Goal: Task Accomplishment & Management: Complete application form

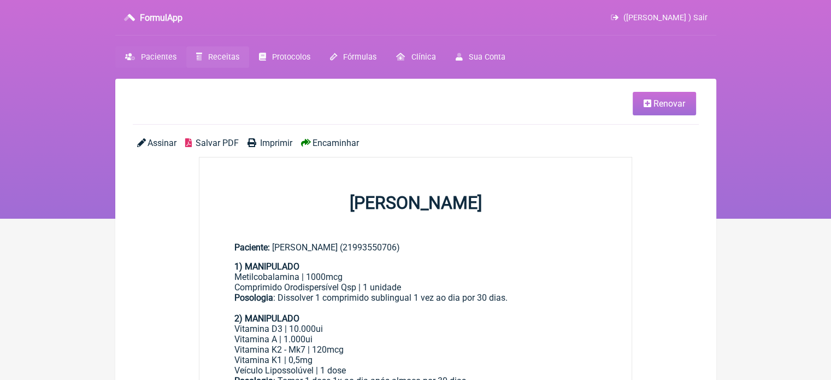
click at [156, 56] on span "Pacientes" at bounding box center [159, 56] width 36 height 9
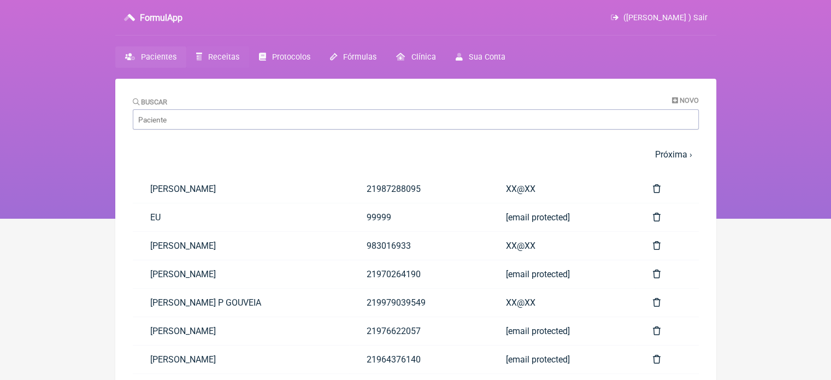
click at [219, 58] on span "Receitas" at bounding box center [223, 56] width 31 height 9
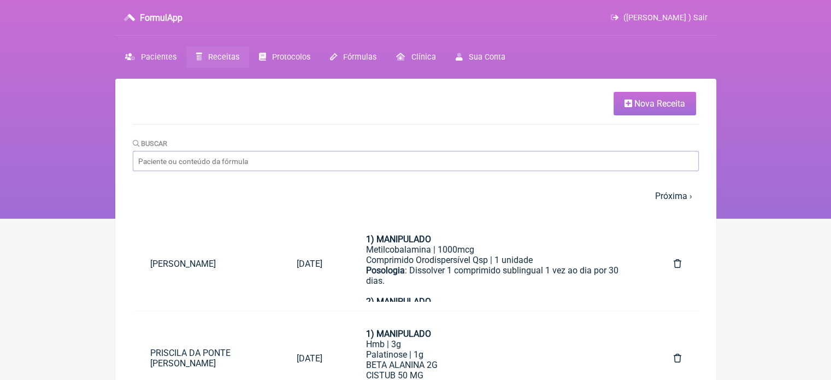
click at [677, 102] on span "Nova Receita" at bounding box center [660, 103] width 51 height 10
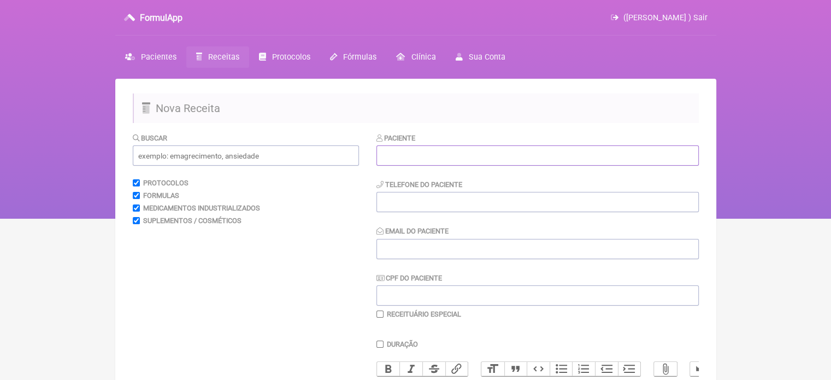
click at [483, 154] on input "text" at bounding box center [538, 155] width 322 height 20
paste input "[PERSON_NAME]"
type input "[PERSON_NAME]"
click at [420, 200] on input "tel" at bounding box center [538, 202] width 322 height 20
type input "21964411850"
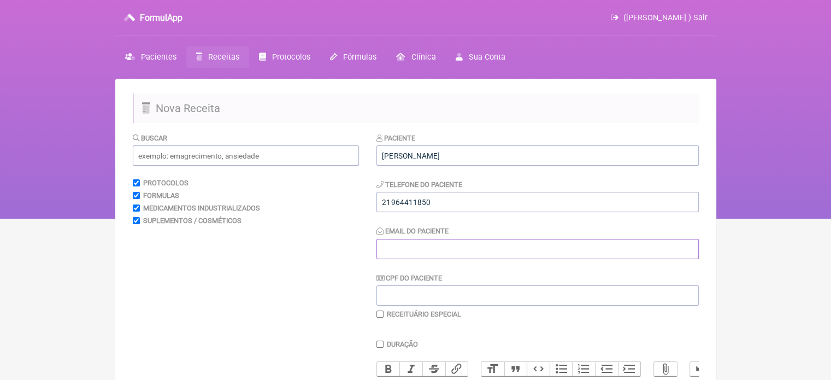
click at [484, 250] on input "Email do Paciente" at bounding box center [538, 249] width 322 height 20
type input "X@X"
click at [276, 154] on input "text" at bounding box center [246, 155] width 226 height 20
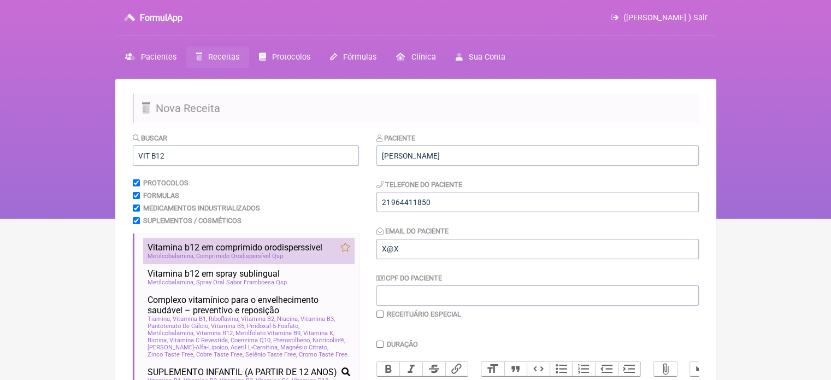
click at [238, 244] on span "Vitamina b12 em comprimido orodisperssivel" at bounding box center [235, 247] width 175 height 10
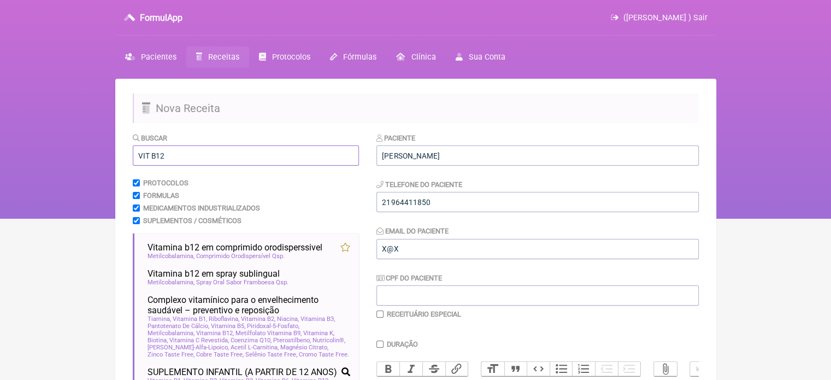
drag, startPoint x: 175, startPoint y: 151, endPoint x: 103, endPoint y: 152, distance: 72.2
click at [103, 152] on div "FormulApp (Flavio Caldas Caetano ) Sair Pacientes Receitas Protocolos Fórmulas …" at bounding box center [415, 109] width 831 height 219
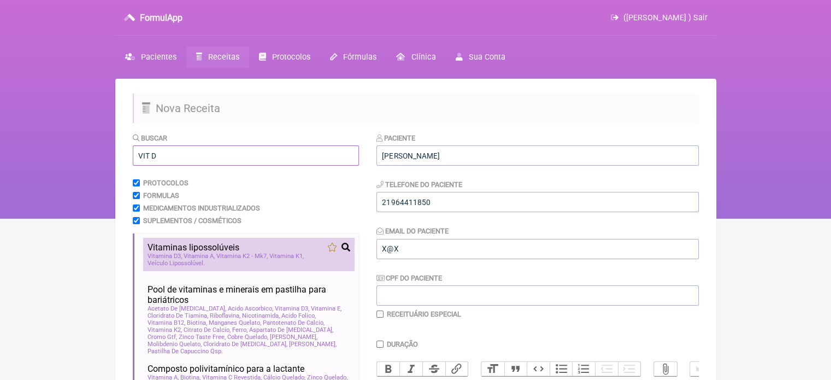
type input "VIT D"
click at [198, 245] on span "Vitaminas lipossolúveis" at bounding box center [194, 247] width 92 height 10
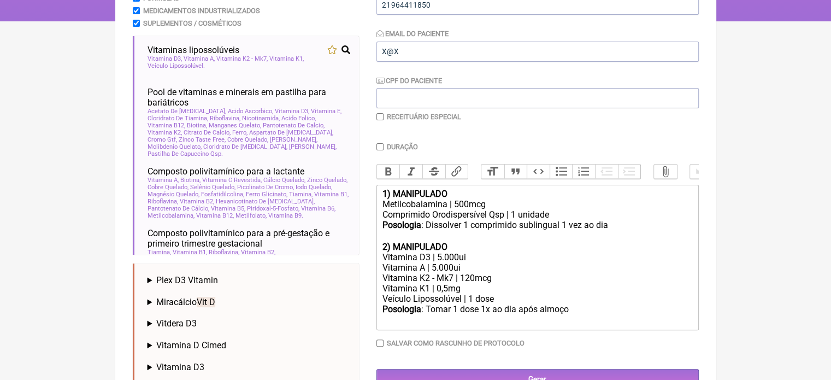
scroll to position [219, 0]
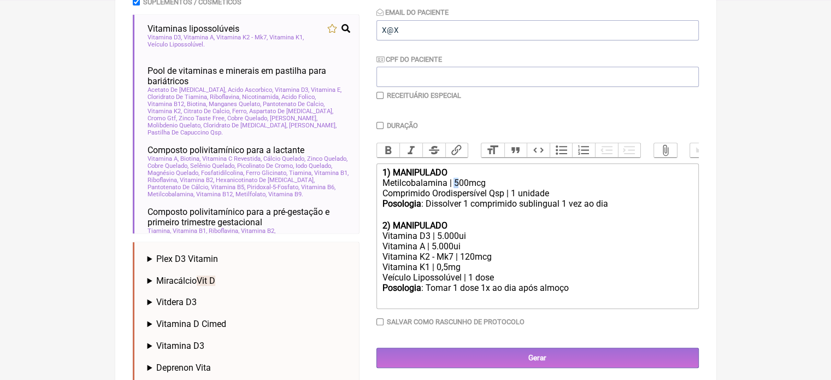
click at [455, 188] on div "Metilcobalamina | 500mcg" at bounding box center [537, 183] width 310 height 10
type trix-editor "<div><strong>1) MANIPULADO</strong></div><div>Metilcobalamina | 1000mcg</div><d…"
click at [379, 125] on input "Duração" at bounding box center [380, 125] width 7 height 7
checkbox input "true"
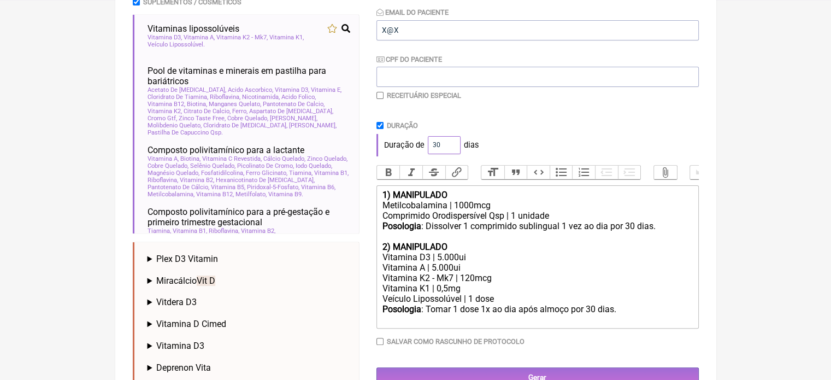
drag, startPoint x: 437, startPoint y: 145, endPoint x: 408, endPoint y: 146, distance: 29.5
click at [408, 146] on div "Duração de 30 dias" at bounding box center [538, 145] width 322 height 22
type input "60"
drag, startPoint x: 630, startPoint y: 133, endPoint x: 619, endPoint y: 130, distance: 10.9
click at [627, 132] on div "Duração Duração de 60 dias" at bounding box center [538, 138] width 322 height 34
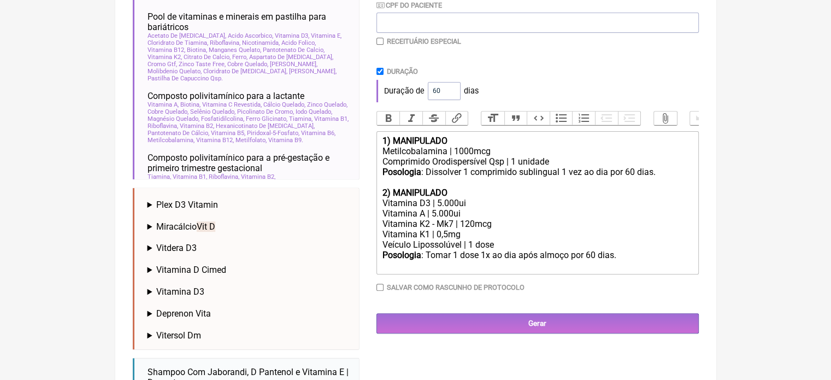
scroll to position [273, 0]
click at [435, 208] on div "Vitamina D3 | 5.000ui" at bounding box center [537, 202] width 310 height 10
drag, startPoint x: 442, startPoint y: 219, endPoint x: 432, endPoint y: 219, distance: 9.3
click at [432, 218] on div "Vitamina A | 5.000ui" at bounding box center [537, 213] width 310 height 10
click at [499, 218] on div "Vitamina A | 5.000ui" at bounding box center [537, 213] width 310 height 10
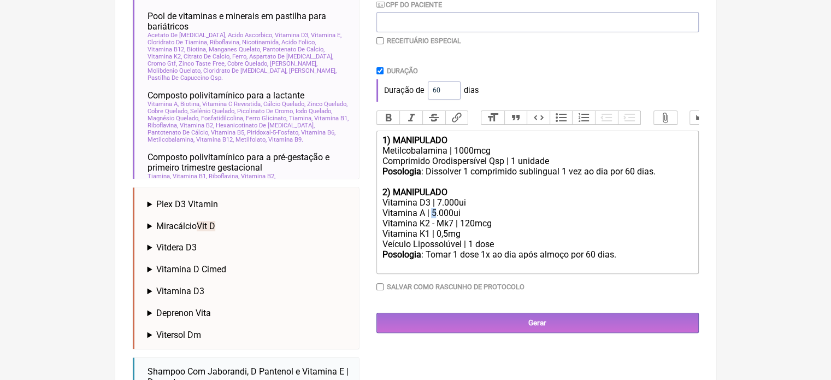
click at [434, 218] on div "Vitamina A | 5.000ui" at bounding box center [537, 213] width 310 height 10
type trix-editor "<div><strong>1) MANIPULADO</strong></div><div>Metilcobalamina | 1000mcg</div><d…"
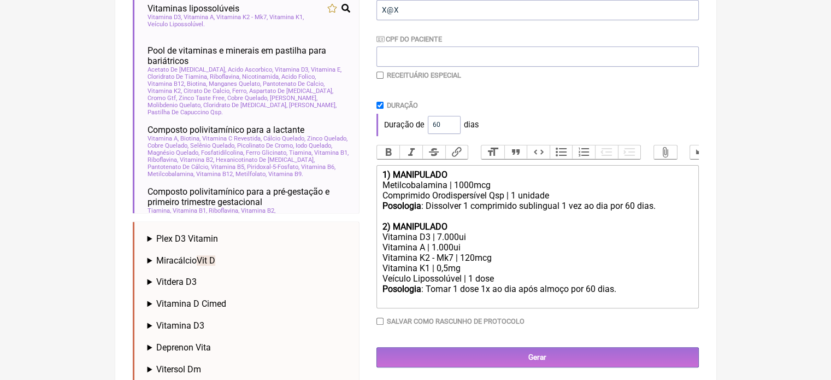
scroll to position [328, 0]
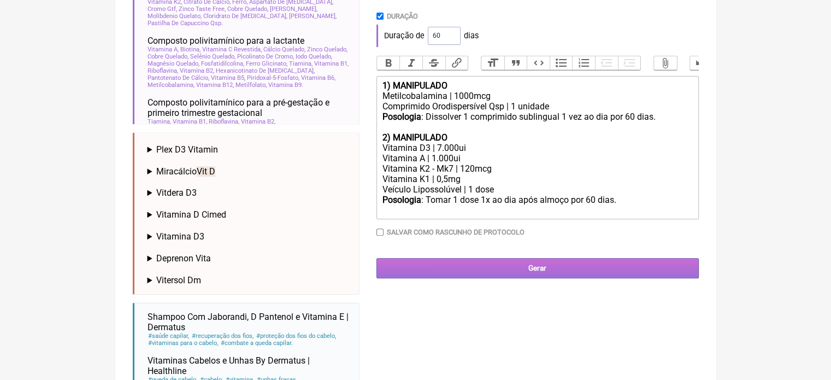
click at [535, 274] on input "Gerar" at bounding box center [538, 268] width 322 height 20
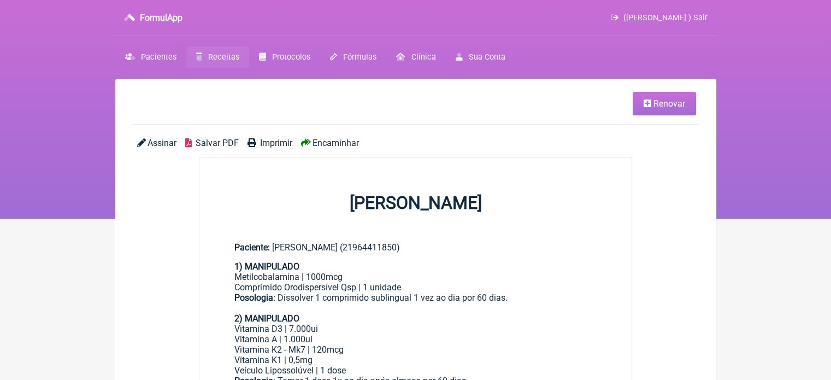
click at [273, 138] on span "Imprimir" at bounding box center [276, 143] width 32 height 10
click at [162, 61] on span "Pacientes" at bounding box center [159, 56] width 36 height 9
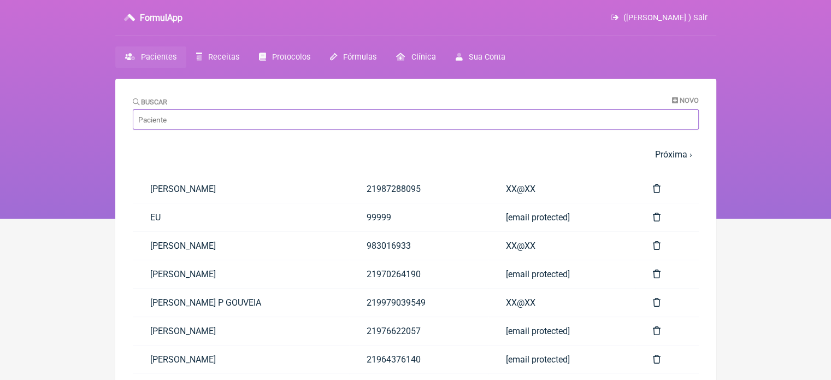
click at [184, 120] on input "Buscar" at bounding box center [416, 119] width 566 height 20
paste input "[PERSON_NAME] VIANNA"
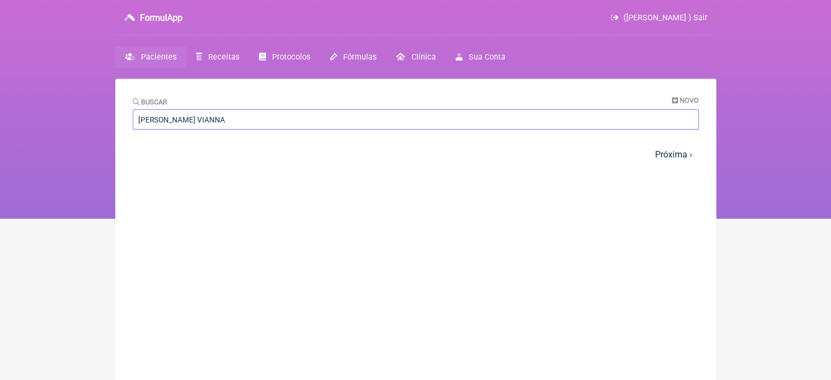
click at [258, 123] on input "[PERSON_NAME] VIANNA" at bounding box center [416, 119] width 566 height 20
type input "[PERSON_NAME] VIANNA"
click at [222, 59] on span "Receitas" at bounding box center [223, 56] width 31 height 9
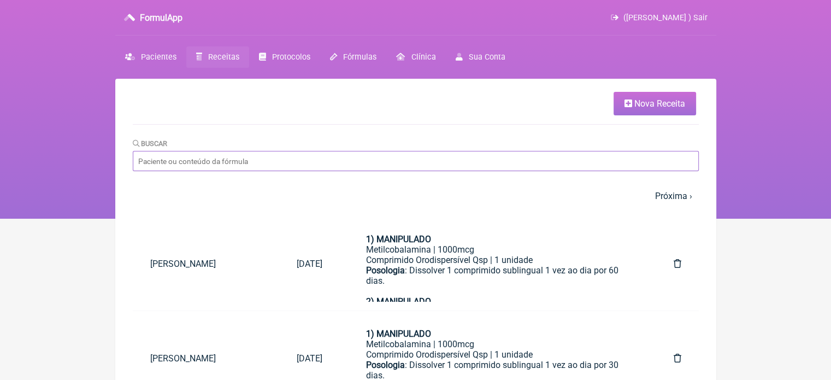
click at [289, 158] on input "Buscar" at bounding box center [416, 161] width 566 height 20
paste input "RAPHAEL DE MAGALHAES VIANNA"
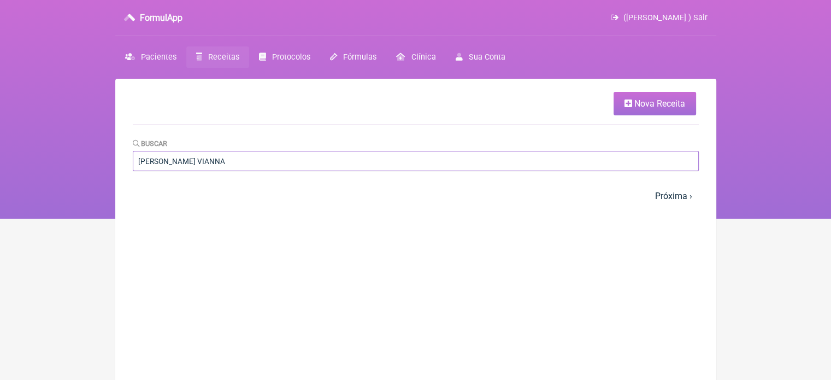
type input "RAPHAEL DE MAGALHAES VIANNA"
click at [647, 103] on span "Nova Receita" at bounding box center [660, 103] width 51 height 10
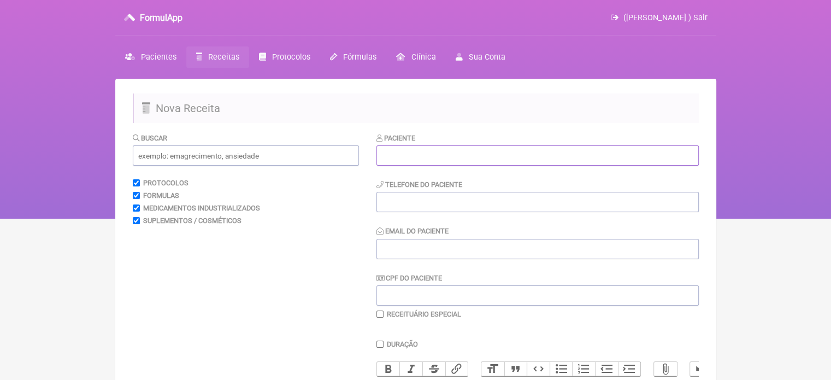
click at [398, 157] on input "text" at bounding box center [538, 155] width 322 height 20
paste input "RAPHAEL DE MAGALHAES VIANNA"
type input "RAPHAEL DE MAGALHAES VIANNA"
click at [414, 203] on input "tel" at bounding box center [538, 202] width 322 height 20
type input "21981222510"
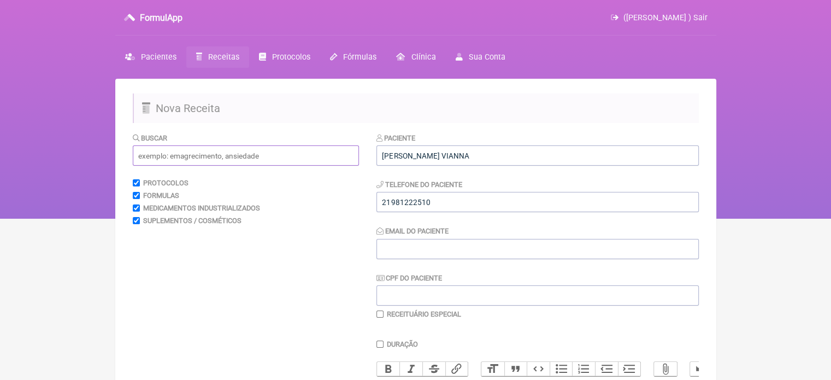
click at [198, 164] on input "text" at bounding box center [246, 155] width 226 height 20
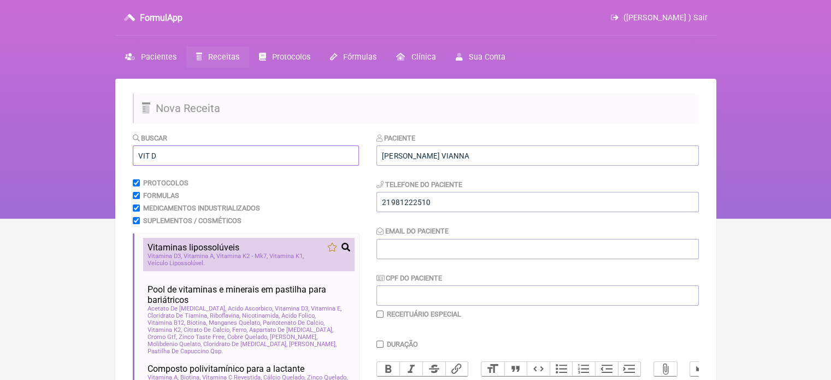
type input "VIT D"
click at [190, 253] on span "Vitaminas lipossolúveis" at bounding box center [194, 247] width 92 height 10
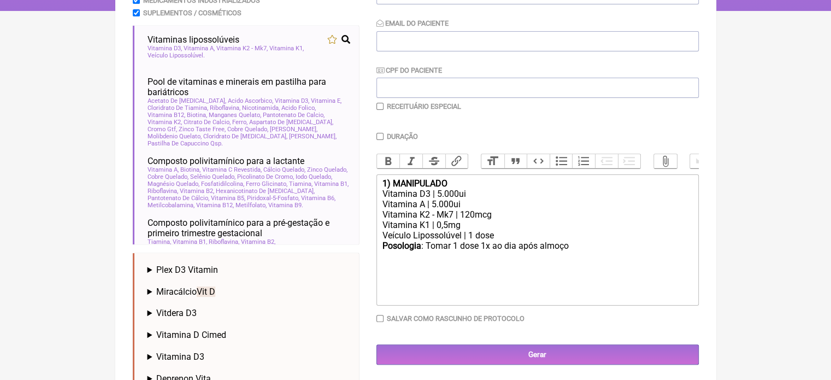
scroll to position [210, 0]
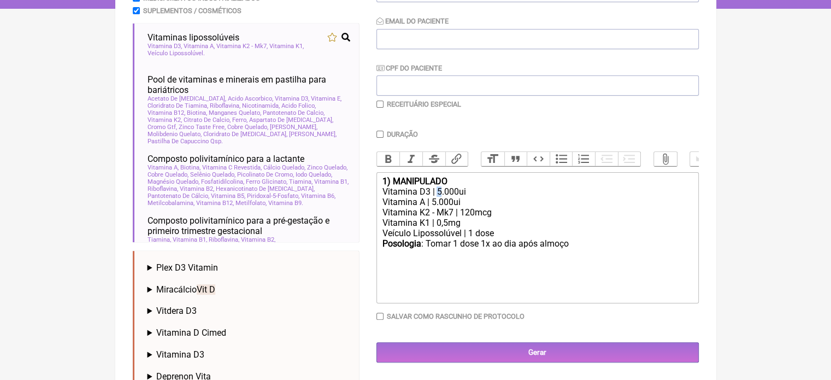
click at [439, 197] on div "Vitamina D3 | 5.000ui" at bounding box center [537, 191] width 310 height 10
click at [433, 207] on div "Vitamina A | 5.000ui" at bounding box center [537, 202] width 310 height 10
drag, startPoint x: 443, startPoint y: 209, endPoint x: 431, endPoint y: 209, distance: 12.0
click at [431, 207] on div "Vitamina A | 5.000ui" at bounding box center [537, 202] width 310 height 10
type trix-editor "<div><strong>1) MANIPULADO</strong></div><div>Vitamina D3 | 7.000ui</div><div>V…"
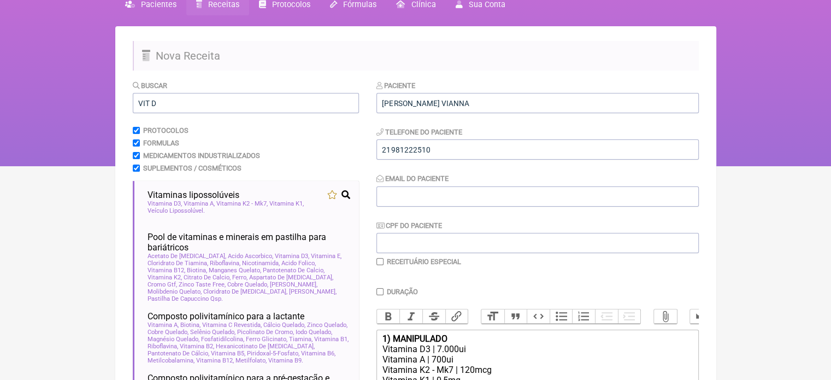
scroll to position [46, 0]
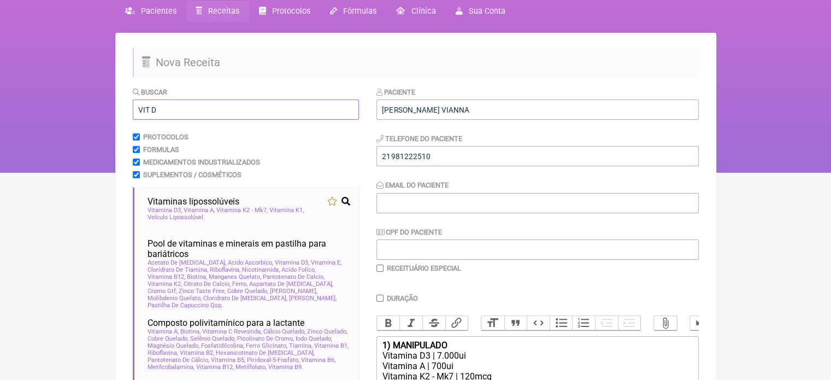
drag, startPoint x: 162, startPoint y: 114, endPoint x: 150, endPoint y: 111, distance: 11.9
click at [150, 111] on input "VIT D" at bounding box center [246, 109] width 226 height 20
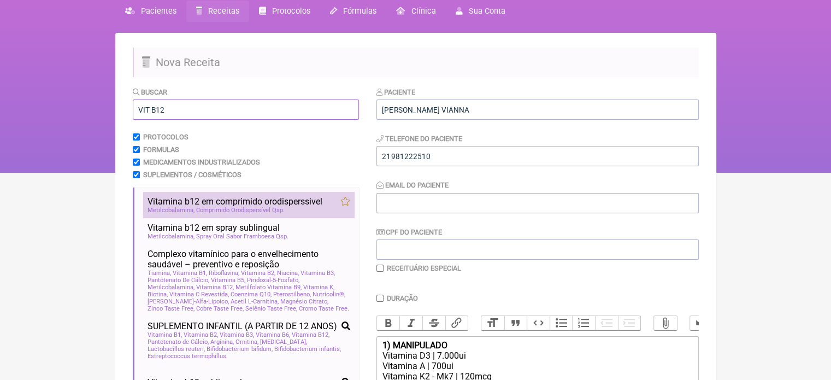
type input "VIT B12"
click at [219, 201] on span "Vitamina b12 em comprimido orodisperssivel" at bounding box center [235, 201] width 175 height 10
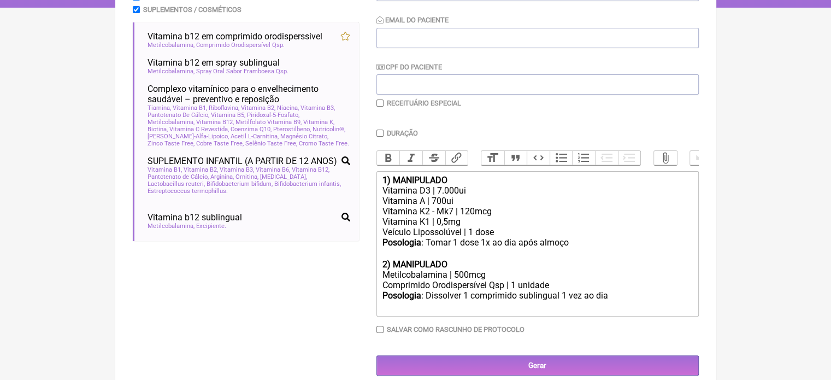
scroll to position [212, 0]
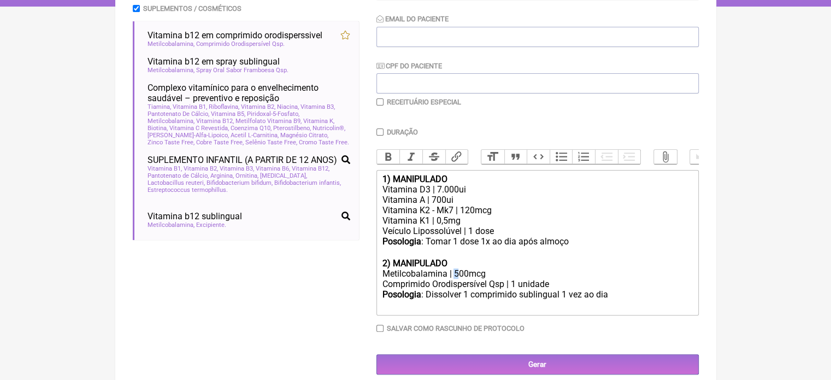
click at [453, 279] on div "Metilcobalamina | 500mcg" at bounding box center [537, 273] width 310 height 10
type trix-editor "<div><strong>1) MANIPULADO</strong></div><div>Vitamina D3 | 7.000ui</div><div>V…"
click at [379, 133] on input "Duração" at bounding box center [380, 131] width 7 height 7
checkbox input "true"
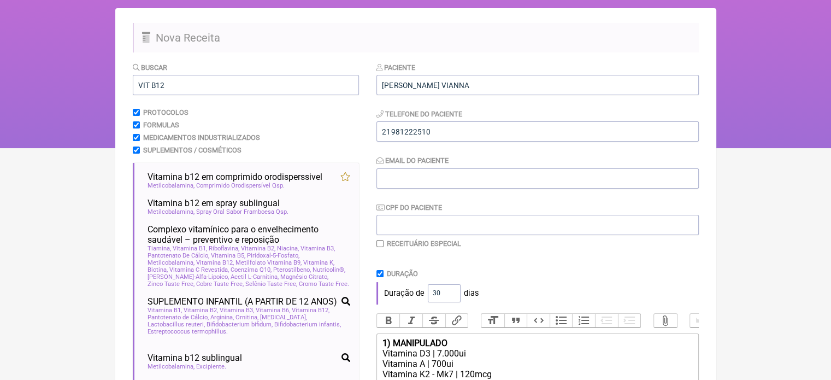
scroll to position [48, 0]
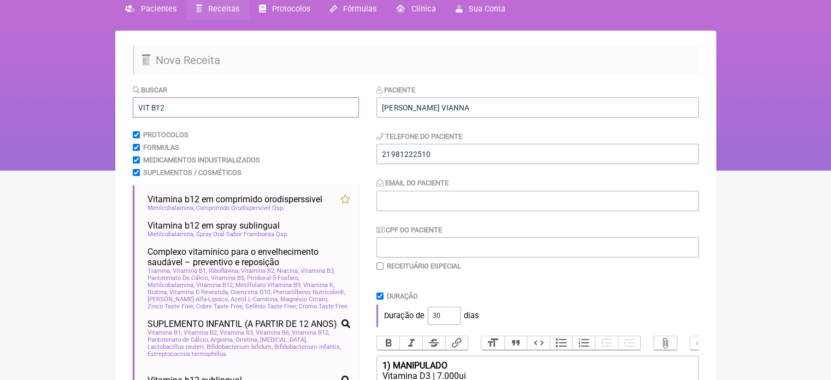
drag, startPoint x: 174, startPoint y: 108, endPoint x: 104, endPoint y: 113, distance: 70.7
click at [104, 113] on div "FormulApp (Flavio Caldas Caetano ) Sair Pacientes Receitas Protocolos Fórmulas …" at bounding box center [415, 61] width 831 height 219
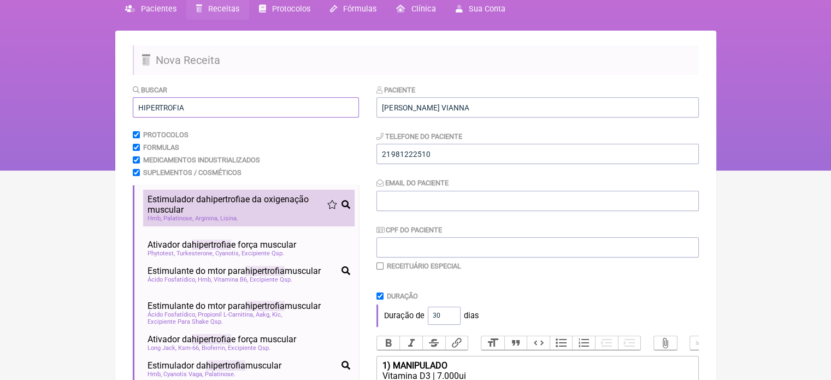
type input "HIPERTROFIA"
click at [173, 202] on span "Estimulador da hipertrofia e da oxigenação muscular" at bounding box center [238, 204] width 180 height 21
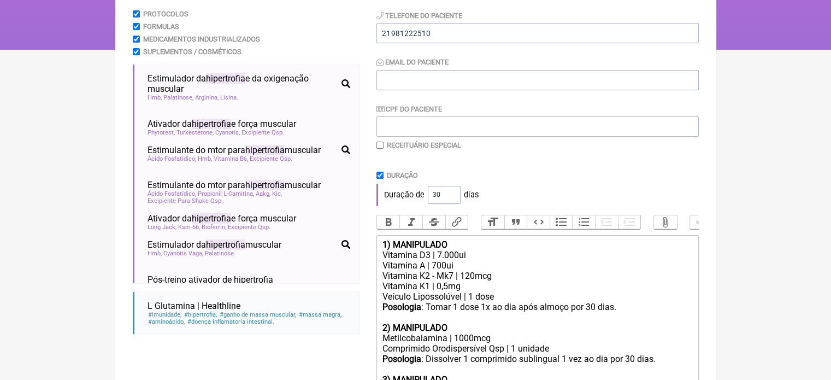
scroll to position [278, 0]
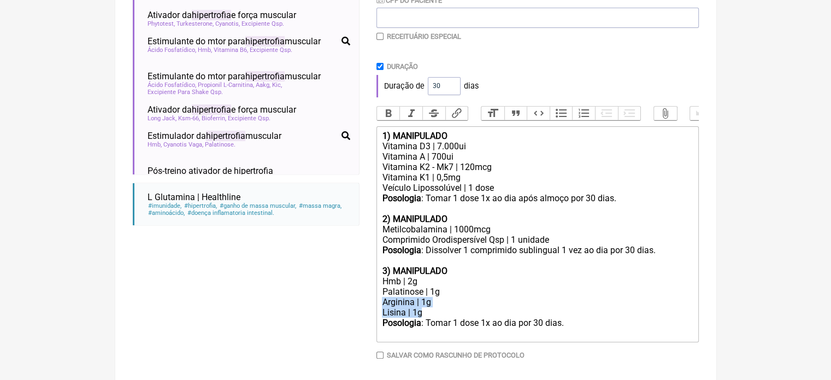
drag, startPoint x: 421, startPoint y: 320, endPoint x: 375, endPoint y: 314, distance: 45.8
click at [377, 314] on trix-editor "1) MANIPULADO Vitamina D3 | 7.000ui Vitamina A | 700ui Vitamina K2 - Mk7 | 120m…" at bounding box center [538, 234] width 322 height 216
click at [568, 334] on div "Posologia : Tomar 1 dose 1x ao dia por 30 dias." at bounding box center [537, 328] width 310 height 21
click at [637, 330] on div "Posologia : Tomar 1 dose 1x ao dia por 30 dias. TOMAR ANTES DOTREINO" at bounding box center [537, 328] width 310 height 21
click at [563, 331] on div "Posologia : Tomar 1 dose 1x ao dia por 30 dias. TOMAR ANTES DO TREINO" at bounding box center [537, 328] width 310 height 21
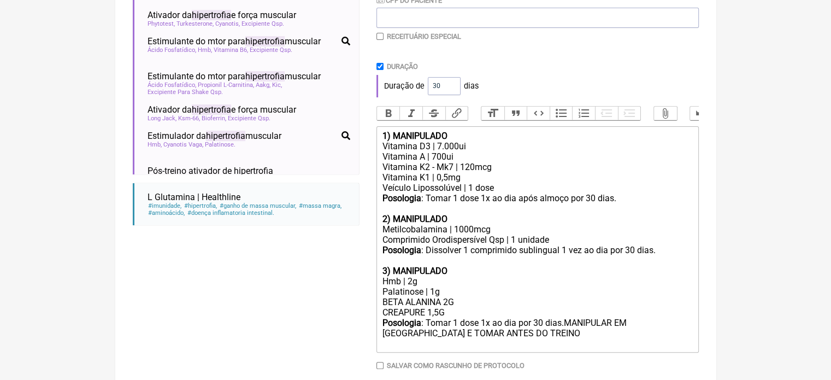
click at [656, 332] on div "Posologia : Tomar 1 dose 1x ao dia por 30 dias.MANIPULAR EM SACHE E TOMAR ANTES…" at bounding box center [537, 333] width 310 height 31
type trix-editor "<div><strong>1) MANIPULADO</strong></div><div>Vitamina D3 | 7.000ui</div><div>V…"
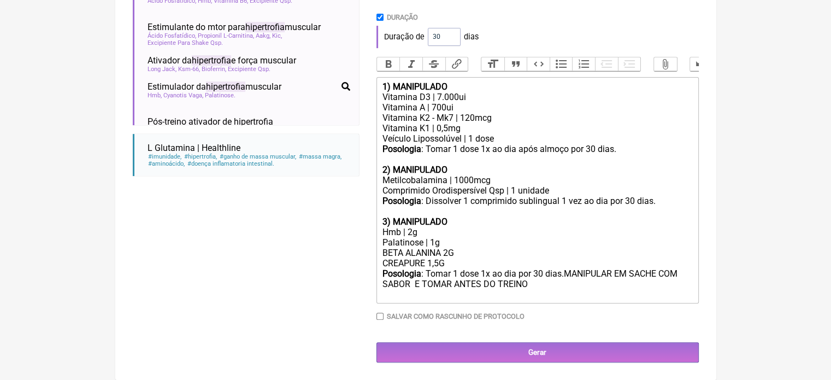
scroll to position [337, 0]
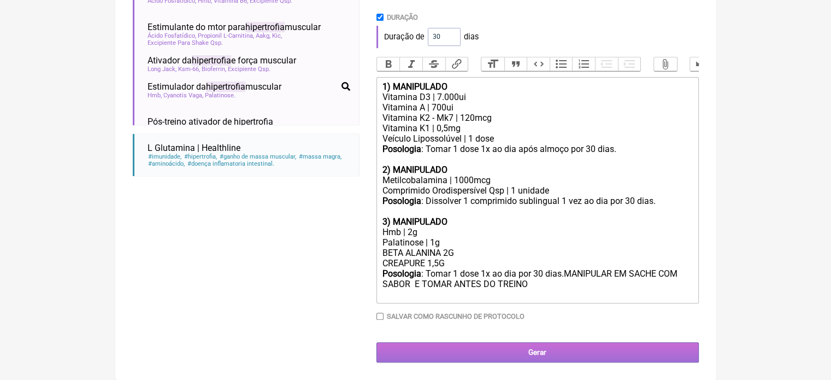
click at [506, 353] on input "Gerar" at bounding box center [538, 352] width 322 height 20
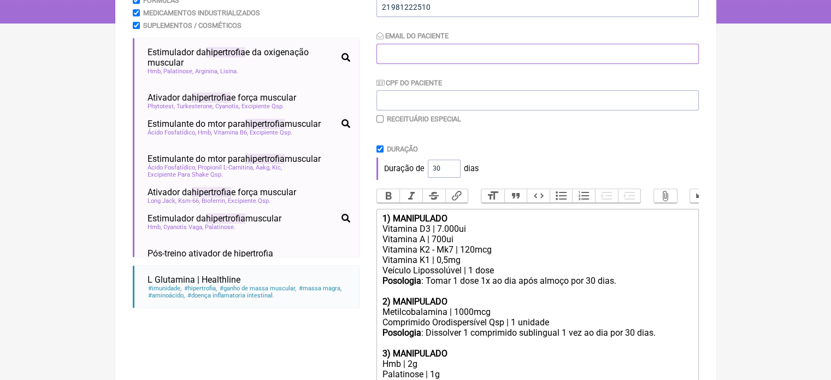
scroll to position [184, 0]
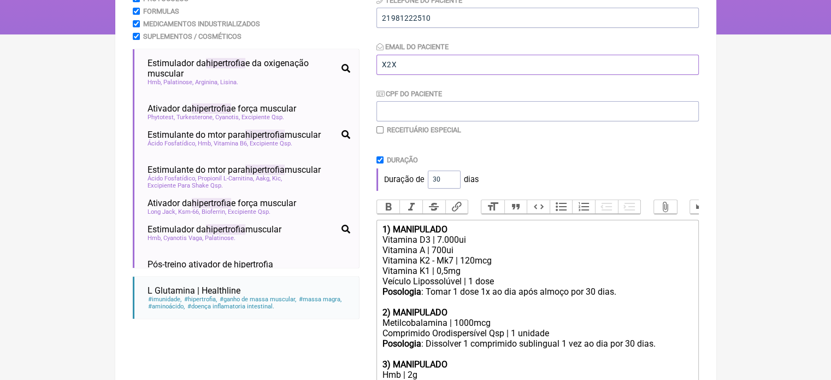
click at [408, 55] on input "X2X" at bounding box center [538, 65] width 322 height 20
drag, startPoint x: 404, startPoint y: 57, endPoint x: 352, endPoint y: 63, distance: 52.8
click at [352, 63] on form "Buscar HIPERTROFIA Protocolos Formulas Medicamentos Industrializados Suplemento…" at bounding box center [416, 226] width 566 height 557
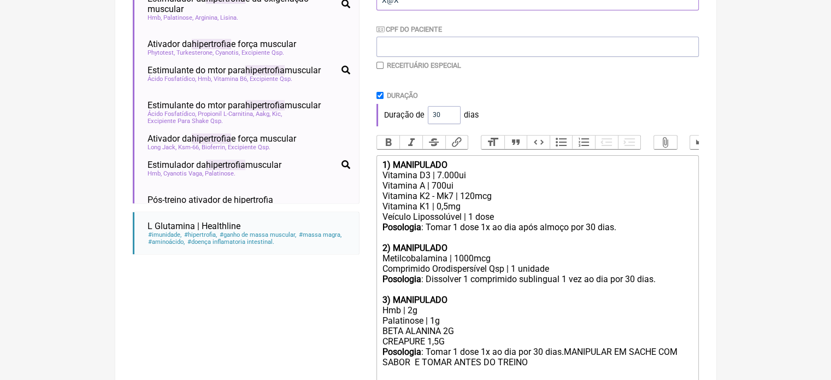
scroll to position [337, 0]
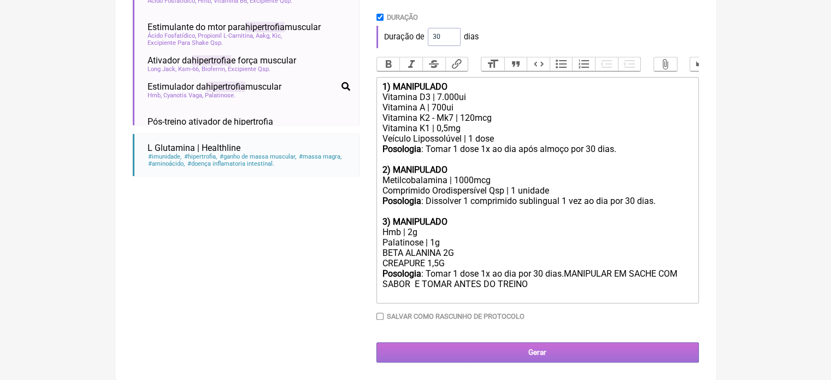
type input "X@X"
click at [530, 349] on input "Gerar" at bounding box center [538, 352] width 322 height 20
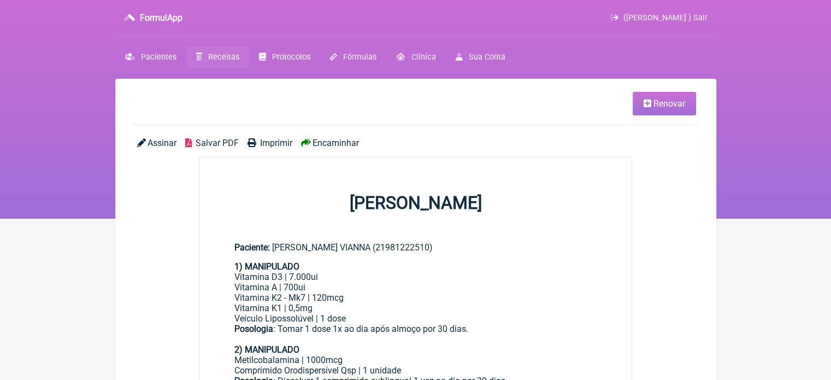
click at [268, 145] on span "Imprimir" at bounding box center [276, 143] width 32 height 10
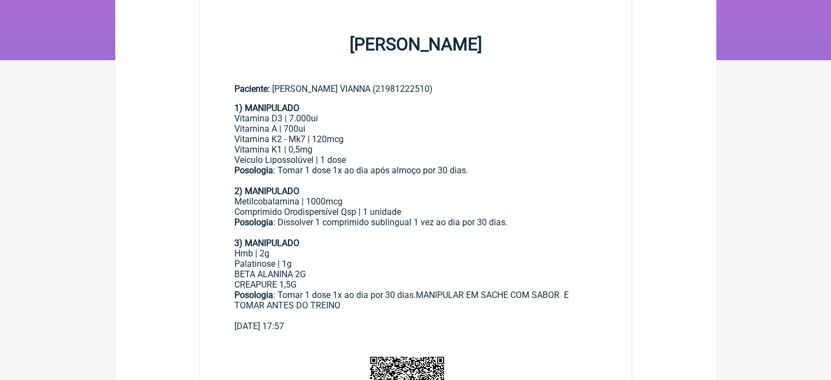
scroll to position [164, 0]
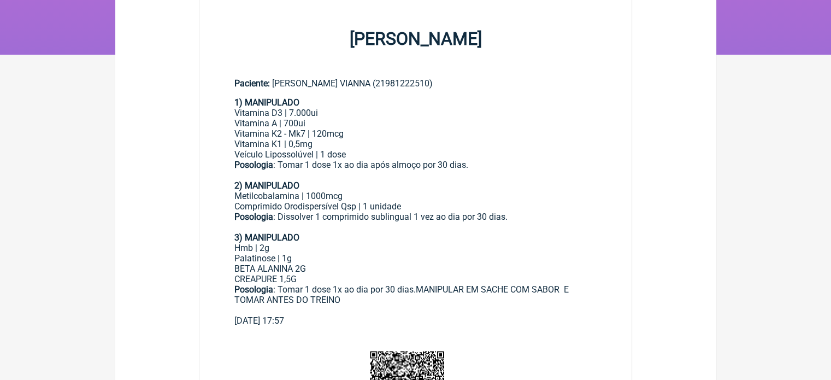
click at [551, 86] on div "Paciente: RAPHAEL DE MAGALHAES VIANNA (21981222510)" at bounding box center [415, 83] width 363 height 10
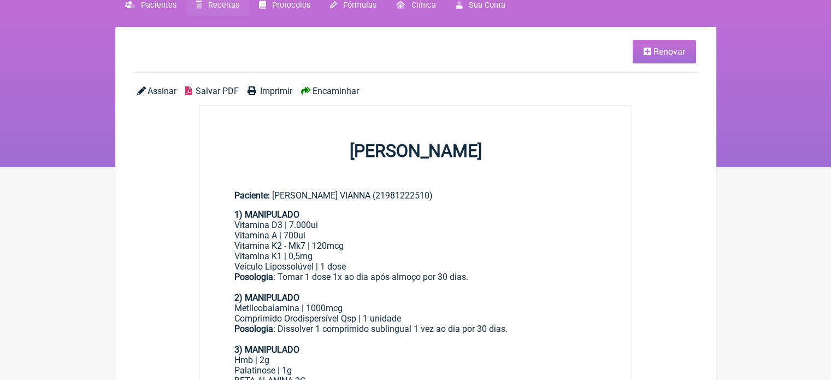
scroll to position [0, 0]
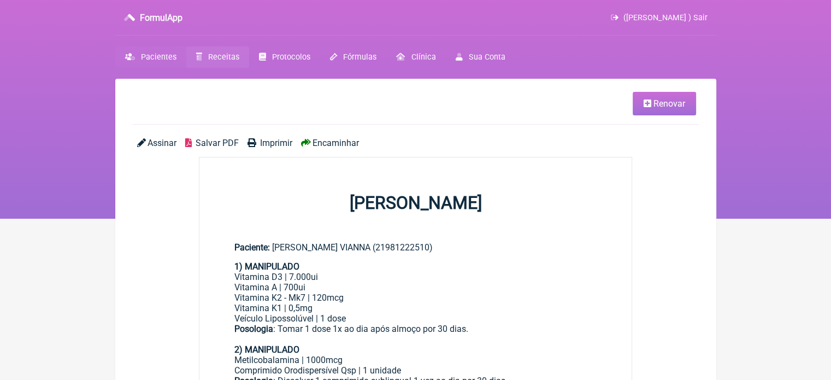
click at [155, 58] on span "Pacientes" at bounding box center [159, 56] width 36 height 9
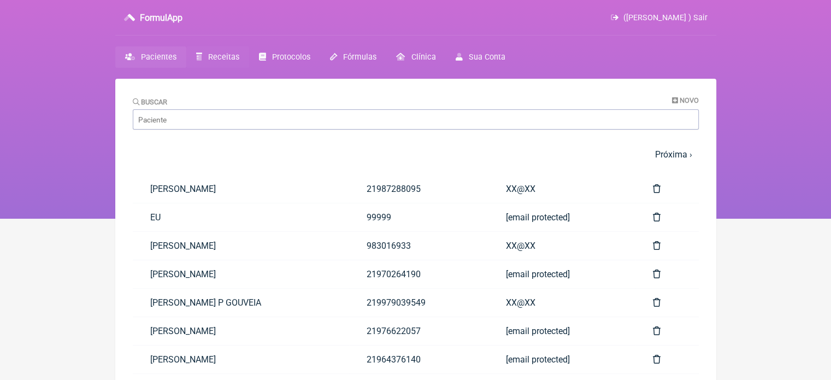
click at [229, 57] on span "Receitas" at bounding box center [223, 56] width 31 height 9
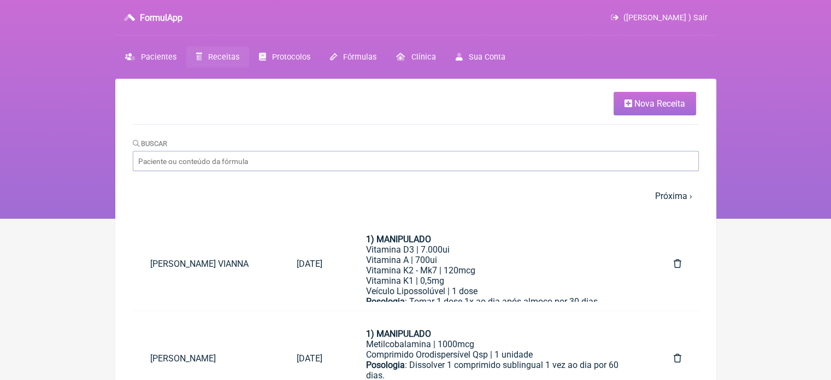
click at [644, 96] on link "Nova Receita" at bounding box center [655, 104] width 83 height 24
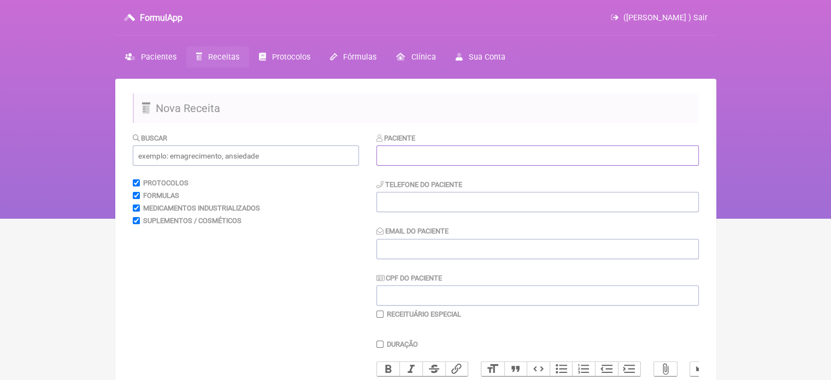
click at [432, 151] on input "text" at bounding box center [538, 155] width 322 height 20
paste input "LUANA DA ROSA CHAMMA"
type input "LUANA DA ROSA CHAMMA"
click at [406, 201] on input "tel" at bounding box center [538, 202] width 322 height 20
type input "21"
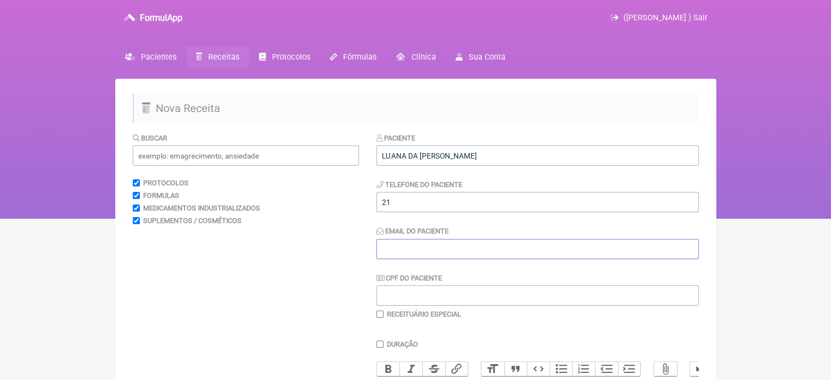
click at [397, 246] on input "Email do Paciente" at bounding box center [538, 249] width 322 height 20
type input "X@X"
click at [194, 161] on input "text" at bounding box center [246, 155] width 226 height 20
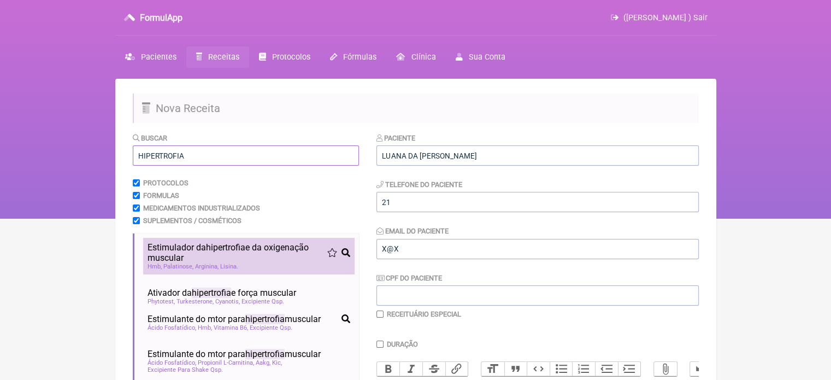
type input "HIPERTROFIA"
click at [182, 250] on span "Estimulador da hipertrofia e da oxigenação muscular" at bounding box center [238, 252] width 180 height 21
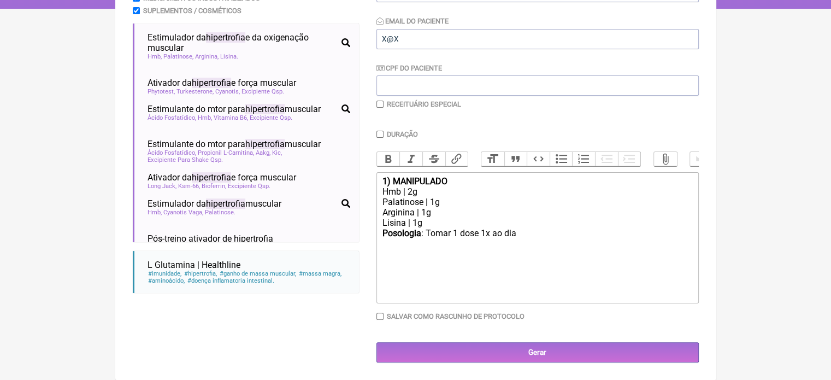
scroll to position [218, 0]
drag, startPoint x: 438, startPoint y: 219, endPoint x: 376, endPoint y: 215, distance: 62.4
click at [377, 215] on trix-editor "1) MANIPULADO Hmb | 2g Palatinose | 1g Arginina | 1g Lisina | 1g Posologia : To…" at bounding box center [538, 237] width 322 height 131
click at [525, 260] on div "Posologia : Tomar 1 dose 1x ao dia ㅤ" at bounding box center [537, 260] width 310 height 22
click at [523, 255] on div "Posologia : Tomar 1 dose 1x ao dia ㅤ" at bounding box center [537, 260] width 310 height 22
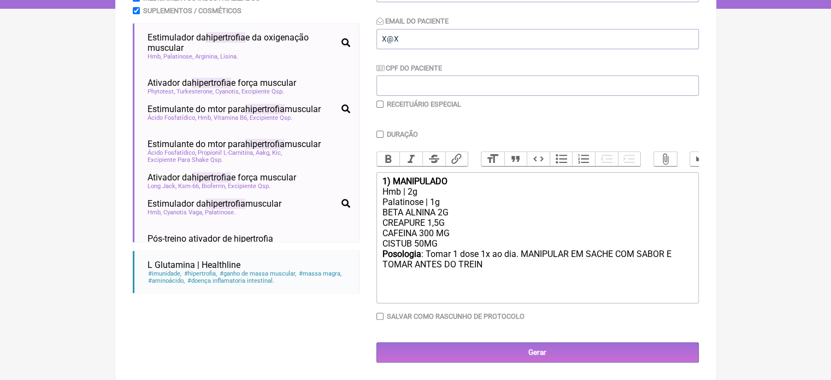
type trix-editor "<div><strong>1) MANIPULADO</strong></div><div>Hmb | 2g</div><div>Palatinose | 1…"
click at [381, 131] on input "Duração" at bounding box center [380, 134] width 7 height 7
checkbox input "true"
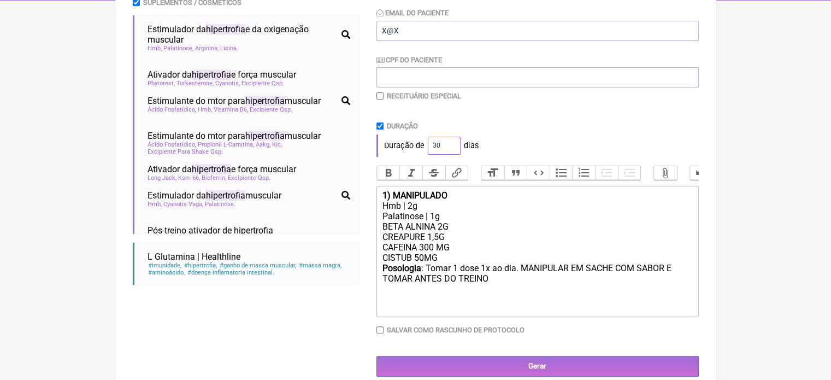
drag, startPoint x: 437, startPoint y: 146, endPoint x: 420, endPoint y: 147, distance: 17.5
click at [420, 146] on div "Duração de 30 dias" at bounding box center [538, 145] width 322 height 22
type input "60"
click at [507, 221] on div "Palatinose | 1g" at bounding box center [537, 216] width 310 height 10
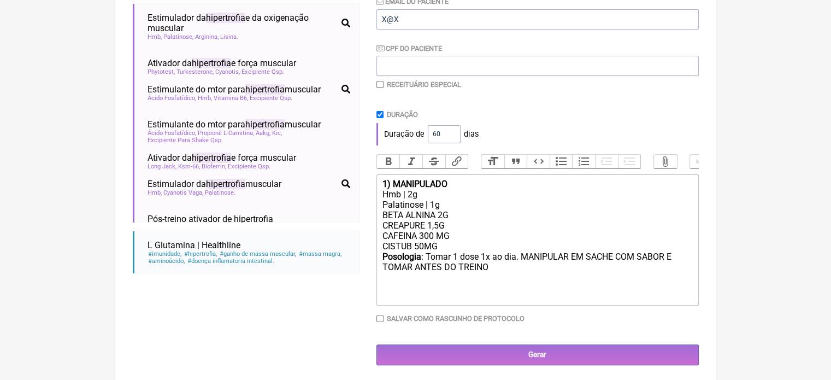
scroll to position [240, 0]
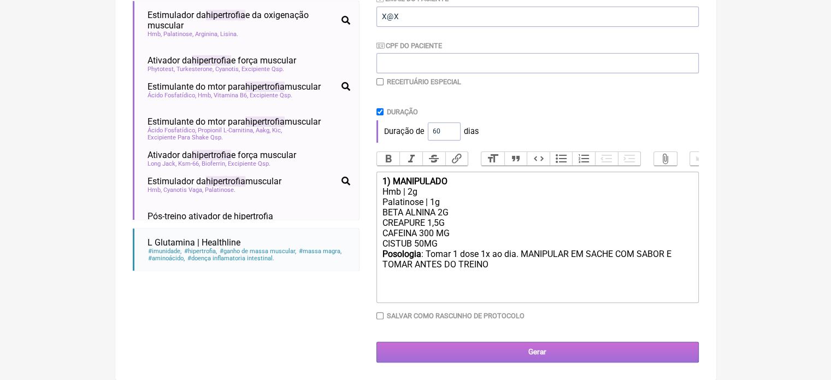
click at [509, 347] on input "Gerar" at bounding box center [538, 352] width 322 height 20
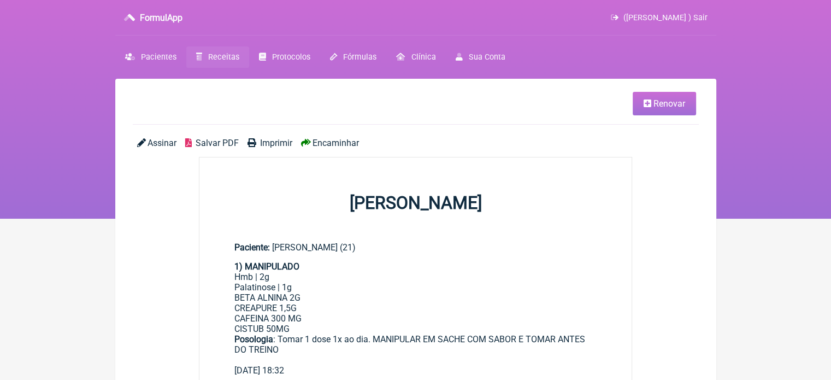
click at [264, 142] on span "Imprimir" at bounding box center [276, 143] width 32 height 10
click at [653, 95] on link "Renovar" at bounding box center [664, 104] width 63 height 24
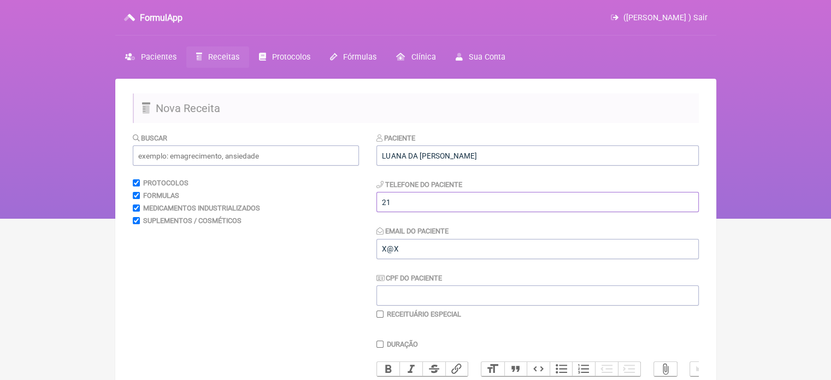
click at [429, 202] on input "21" at bounding box center [538, 202] width 322 height 20
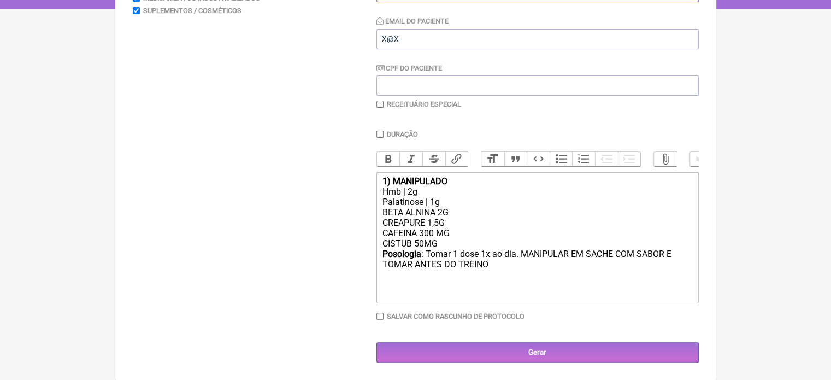
scroll to position [218, 0]
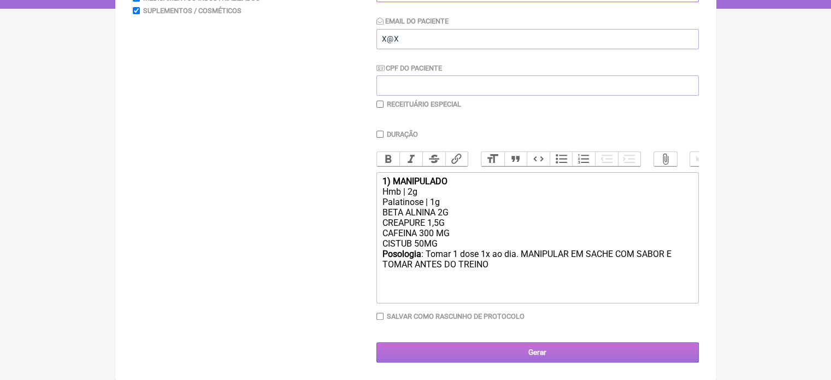
type input "21995256663"
click at [494, 345] on input "Gerar" at bounding box center [538, 352] width 322 height 20
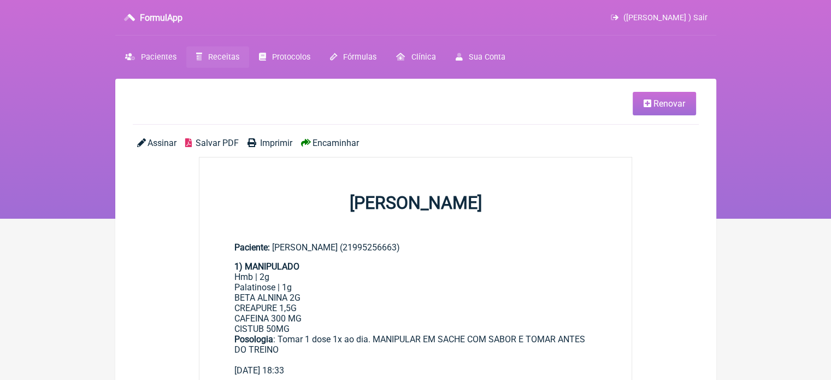
click at [264, 145] on span "Imprimir" at bounding box center [276, 143] width 32 height 10
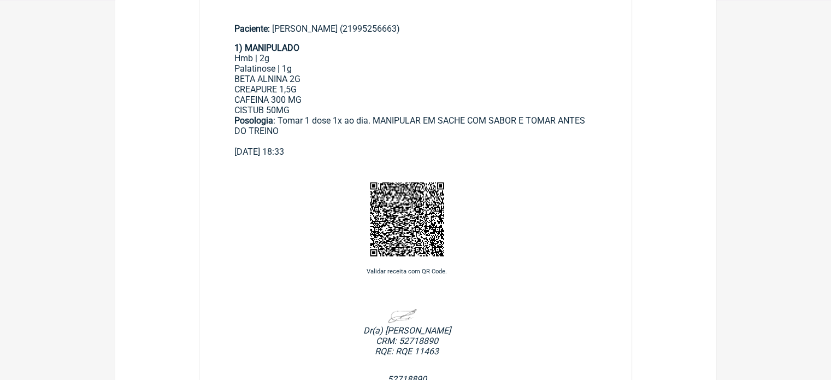
scroll to position [164, 0]
